Goal: Information Seeking & Learning: Learn about a topic

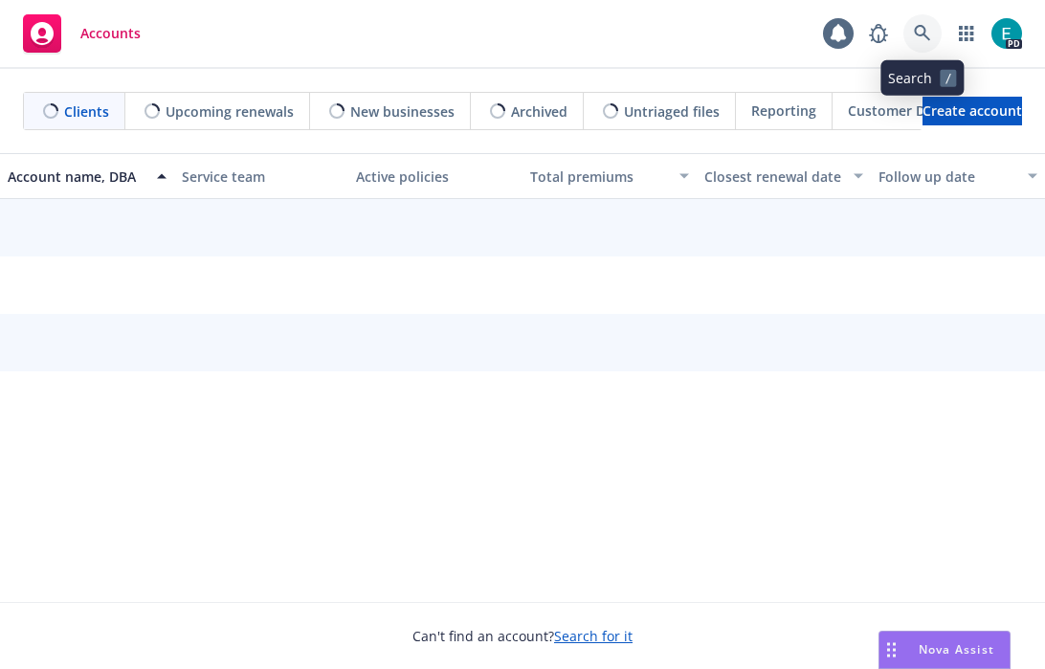
click at [926, 33] on icon at bounding box center [922, 33] width 17 height 17
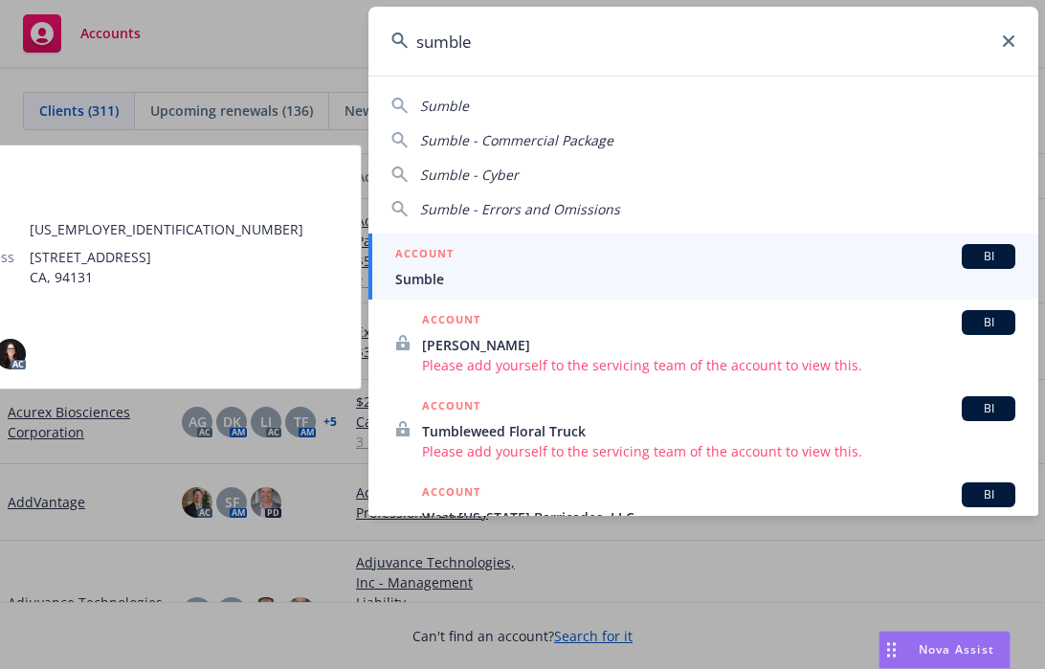
type input "sumble"
click at [587, 281] on span "Sumble" at bounding box center [705, 279] width 620 height 20
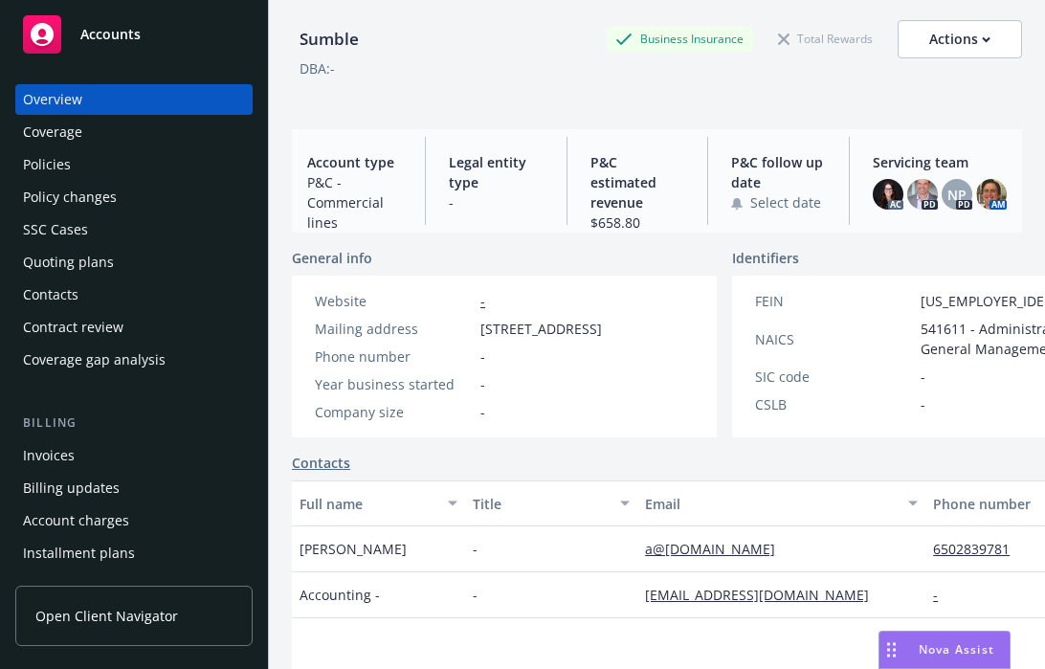
scroll to position [364, 0]
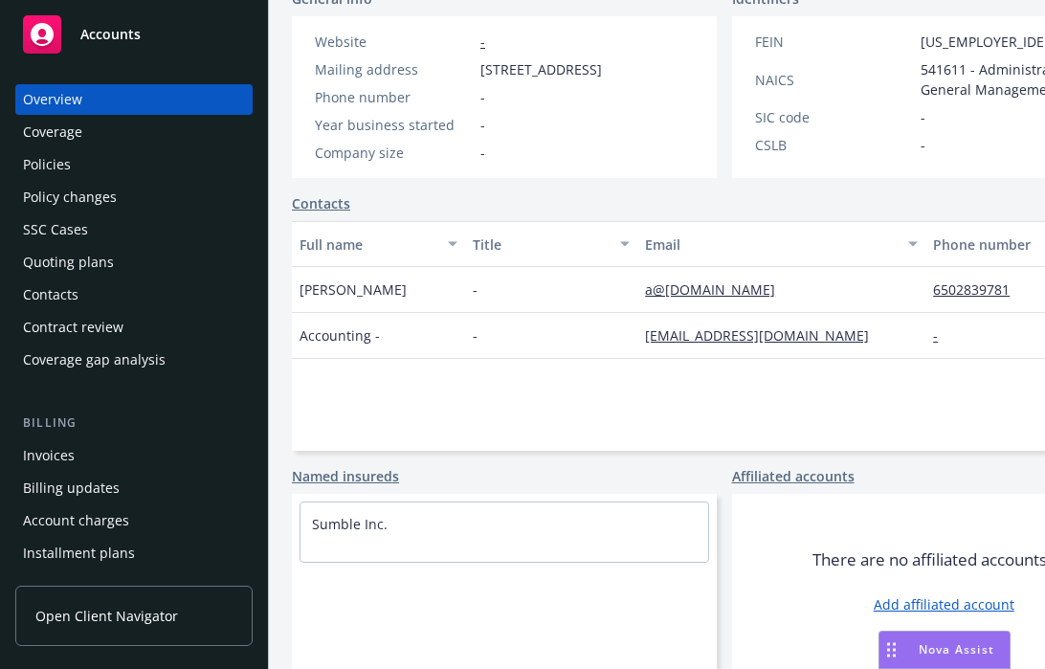
click at [69, 173] on div "Policies" at bounding box center [47, 164] width 48 height 31
